Goal: Task Accomplishment & Management: Manage account settings

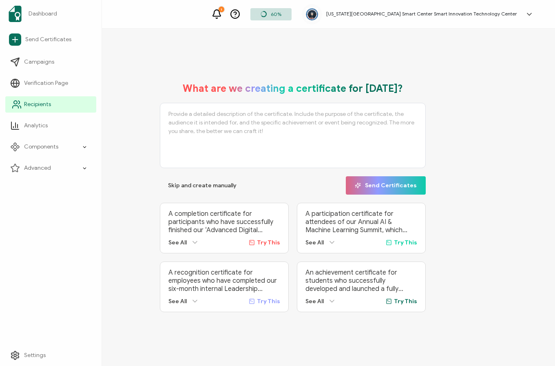
click at [29, 107] on span "Recipients" at bounding box center [37, 104] width 27 height 8
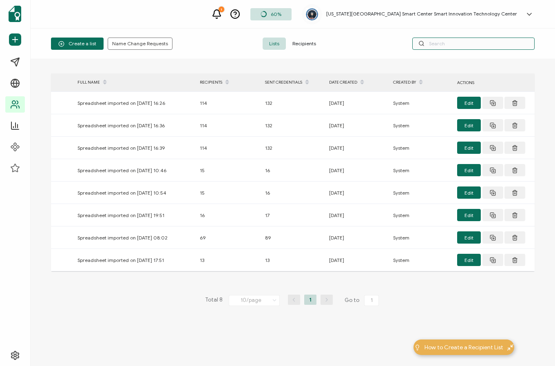
click at [446, 46] on input "text" at bounding box center [474, 44] width 122 height 12
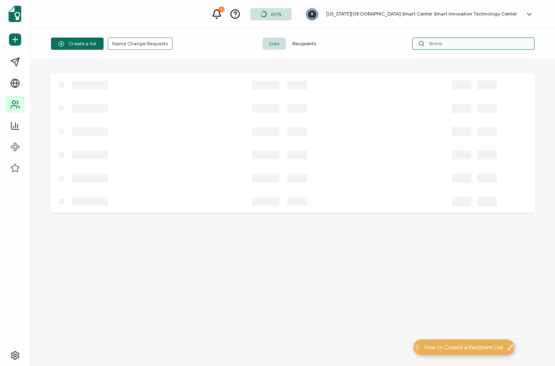
type input "Storm"
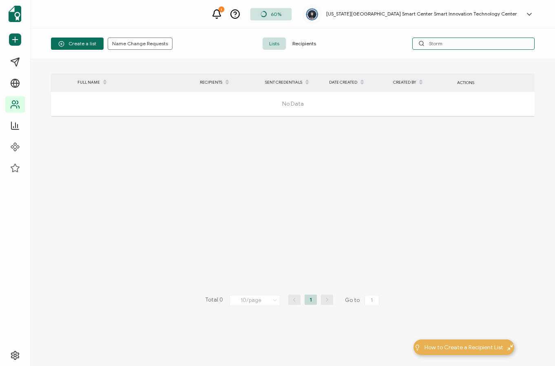
drag, startPoint x: 445, startPoint y: 43, endPoint x: 415, endPoint y: 40, distance: 30.3
click at [415, 40] on input "Storm" at bounding box center [474, 44] width 122 height 12
click at [302, 43] on span "Recipients" at bounding box center [304, 44] width 37 height 12
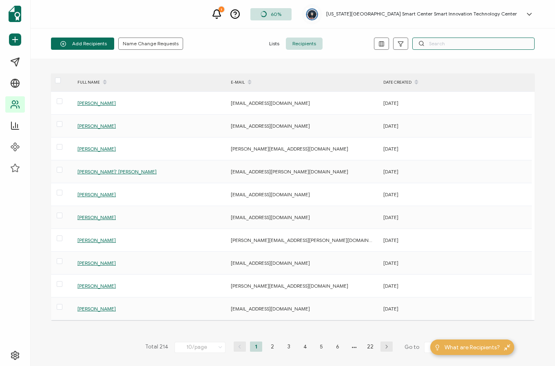
click at [441, 42] on input "text" at bounding box center [474, 44] width 122 height 12
type input "Storms"
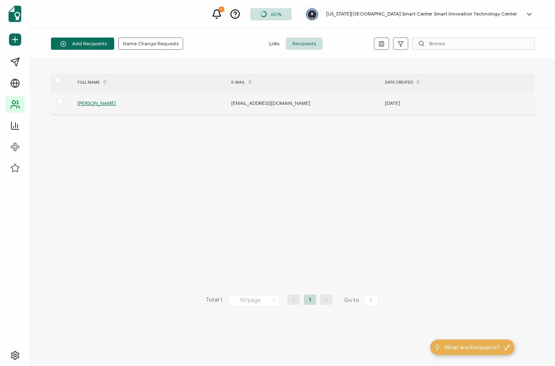
click at [96, 104] on span "[PERSON_NAME]" at bounding box center [97, 103] width 38 height 6
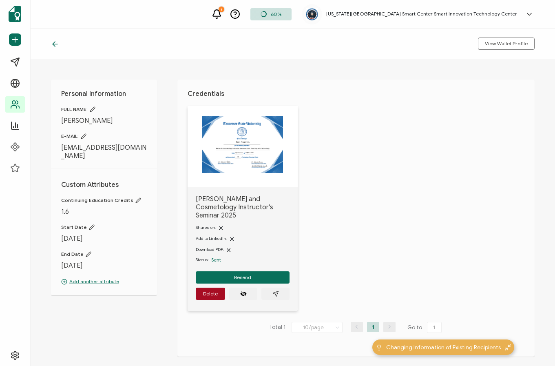
click at [93, 108] on icon at bounding box center [93, 110] width 6 height 6
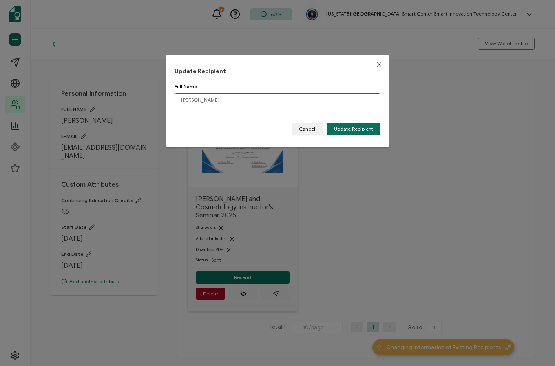
click at [242, 104] on input "[PERSON_NAME]" at bounding box center [278, 99] width 206 height 13
type input "[PERSON_NAME]"
click at [345, 129] on span "Update Recipient" at bounding box center [353, 128] width 39 height 5
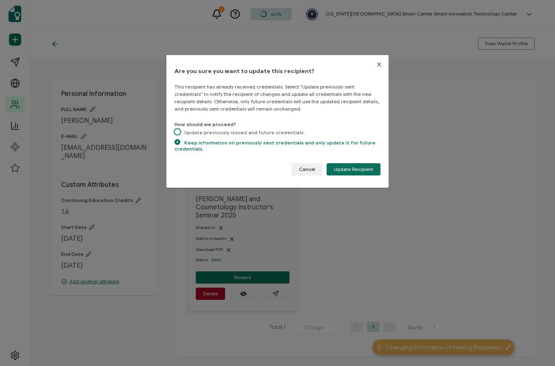
click at [270, 130] on span "Update previously issued and future credentials." at bounding box center [242, 132] width 125 height 6
click at [180, 130] on input "Update previously issued and future credentials." at bounding box center [178, 132] width 6 height 7
radio input "true"
radio input "false"
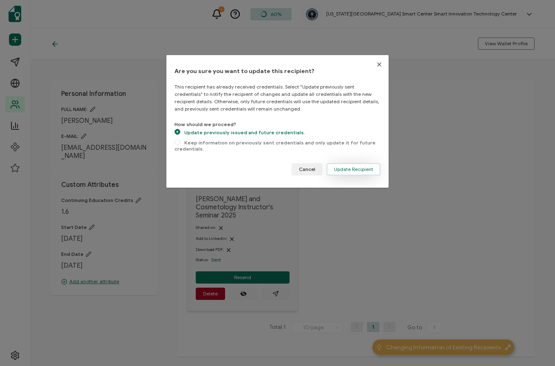
click at [363, 169] on span "Update Recipient" at bounding box center [353, 169] width 39 height 5
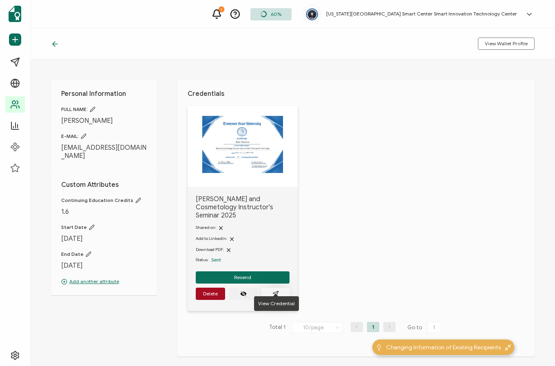
click at [273, 291] on icon "paper plane outline" at bounding box center [276, 294] width 7 height 7
